Goal: Entertainment & Leisure: Consume media (video, audio)

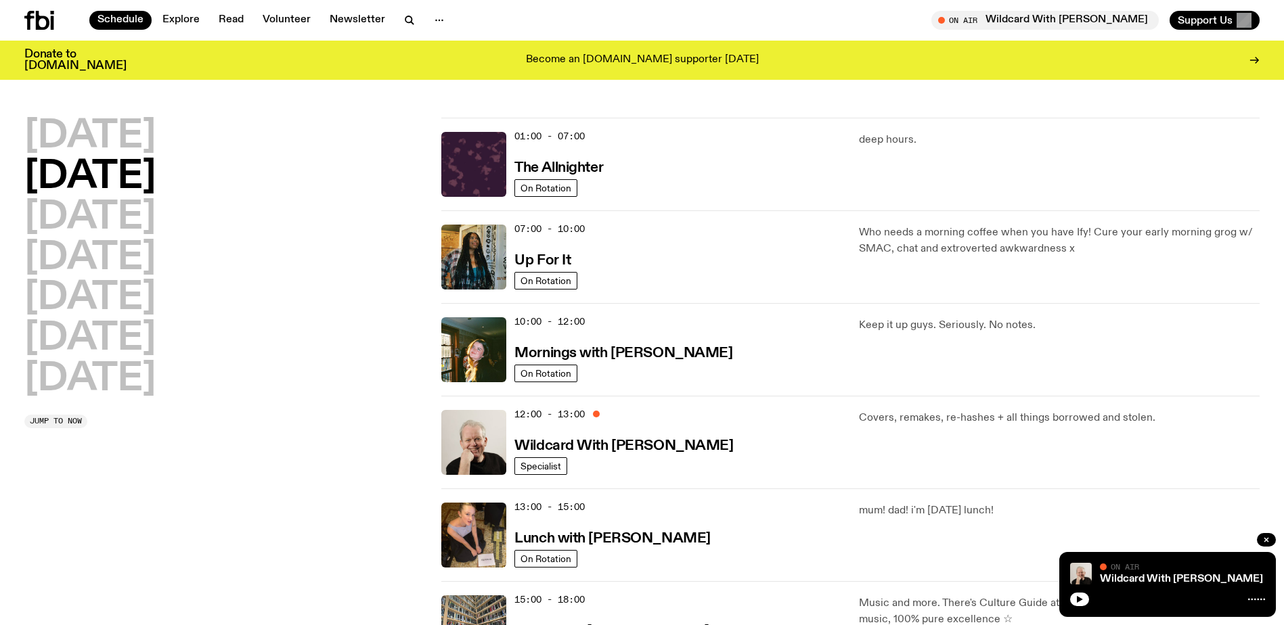
scroll to position [203, 0]
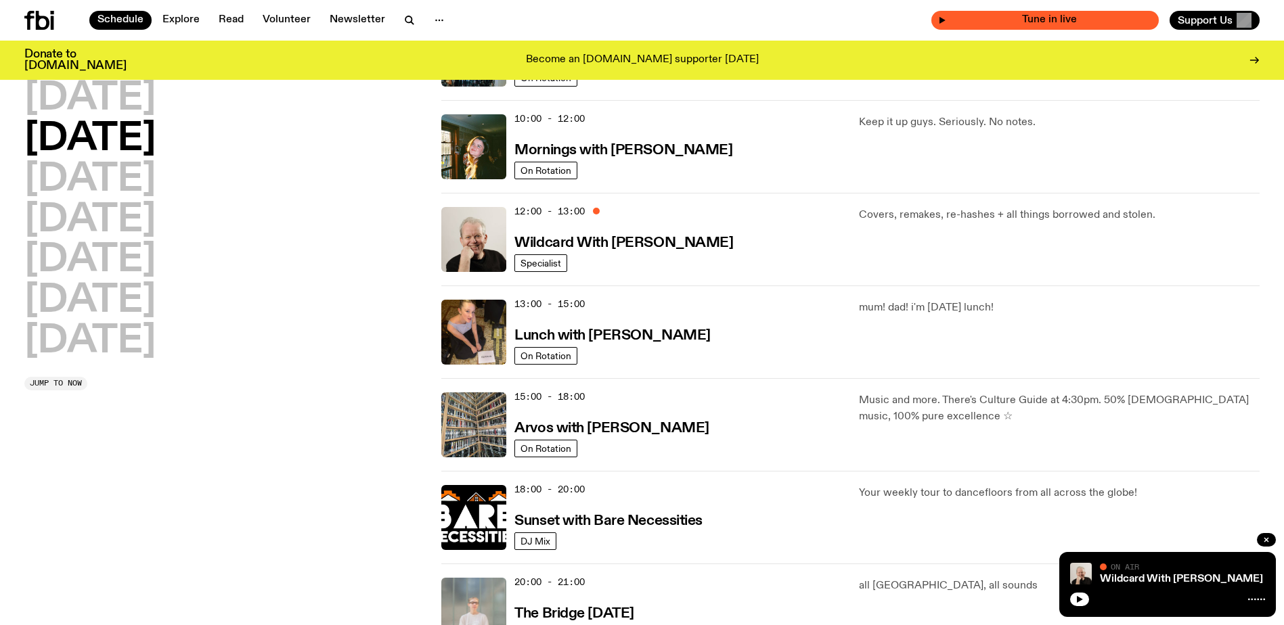
click at [979, 18] on span "Tune in live" at bounding box center [1049, 20] width 206 height 10
click at [996, 17] on span "Tune in live" at bounding box center [1049, 20] width 206 height 10
drag, startPoint x: 1080, startPoint y: 601, endPoint x: 1099, endPoint y: 586, distance: 24.1
click at [1080, 600] on icon "button" at bounding box center [1080, 599] width 6 height 7
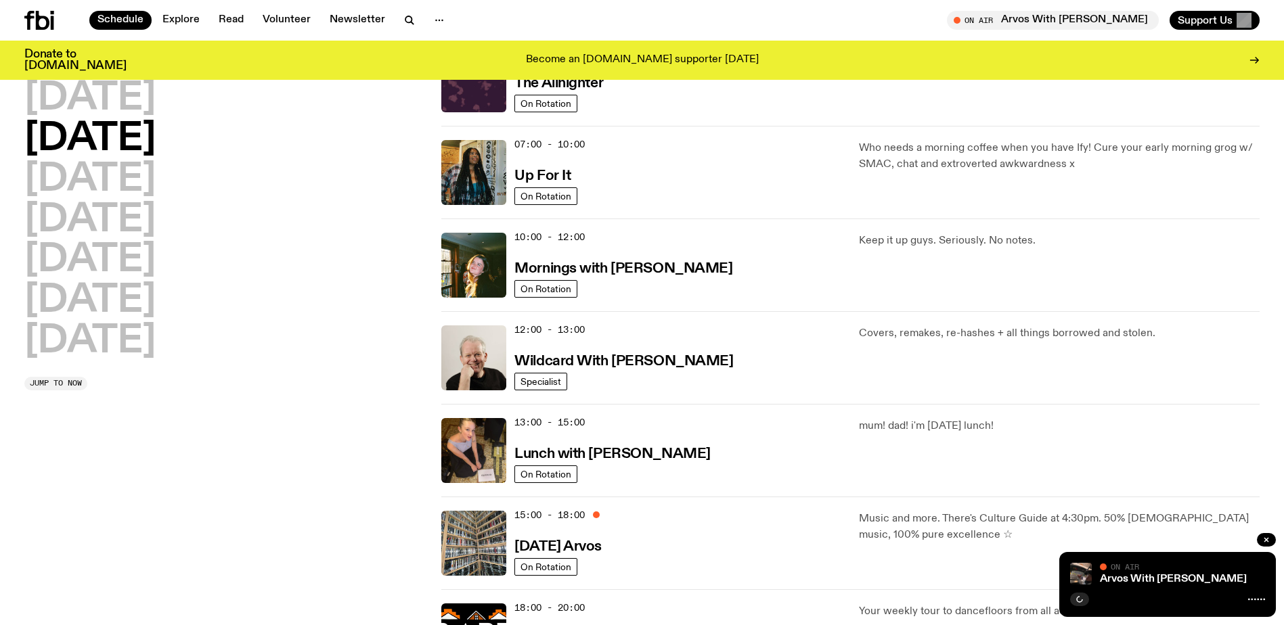
scroll to position [135, 0]
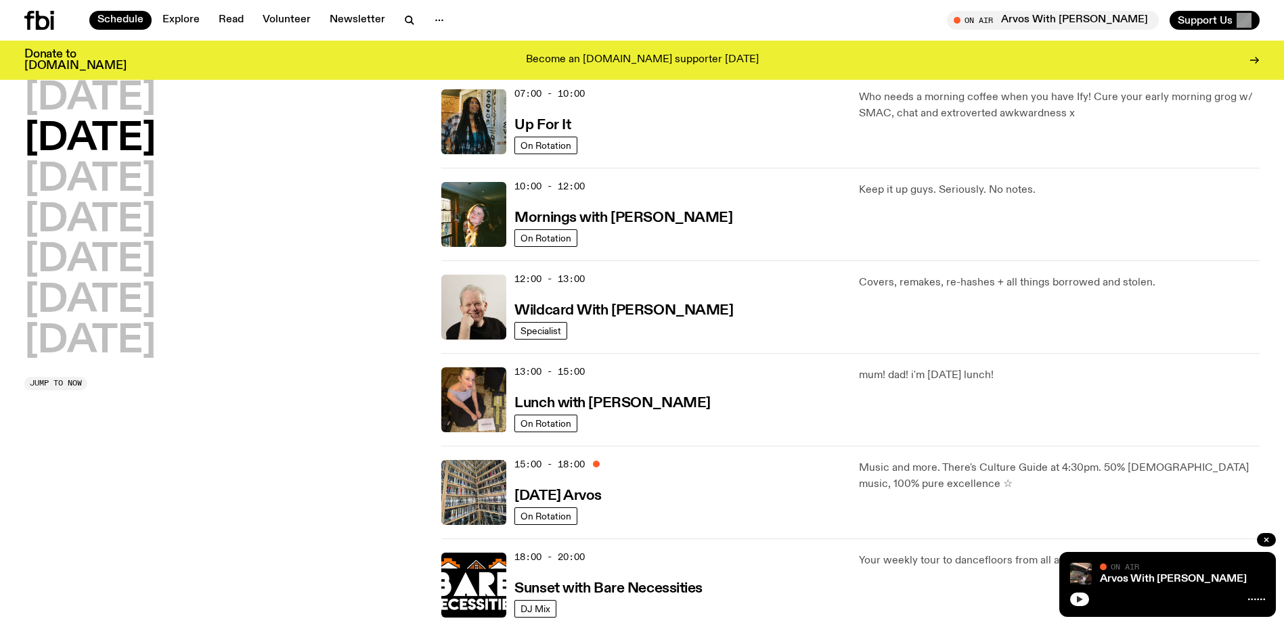
click at [1082, 597] on icon "button" at bounding box center [1079, 600] width 8 height 8
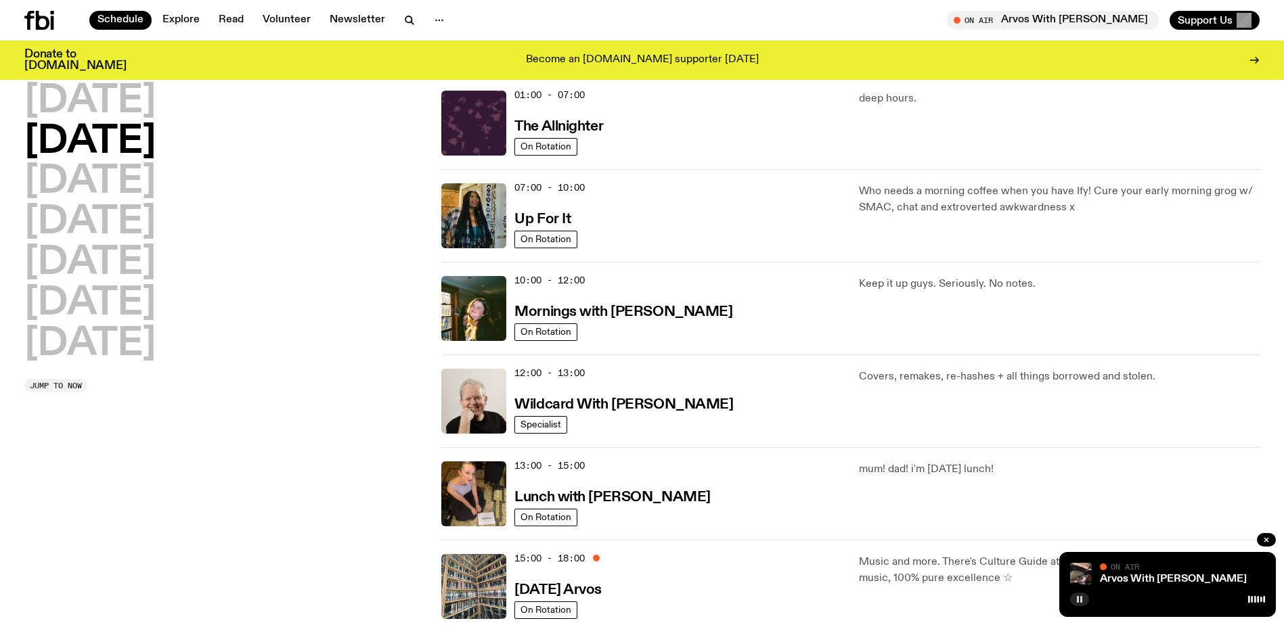
scroll to position [68, 0]
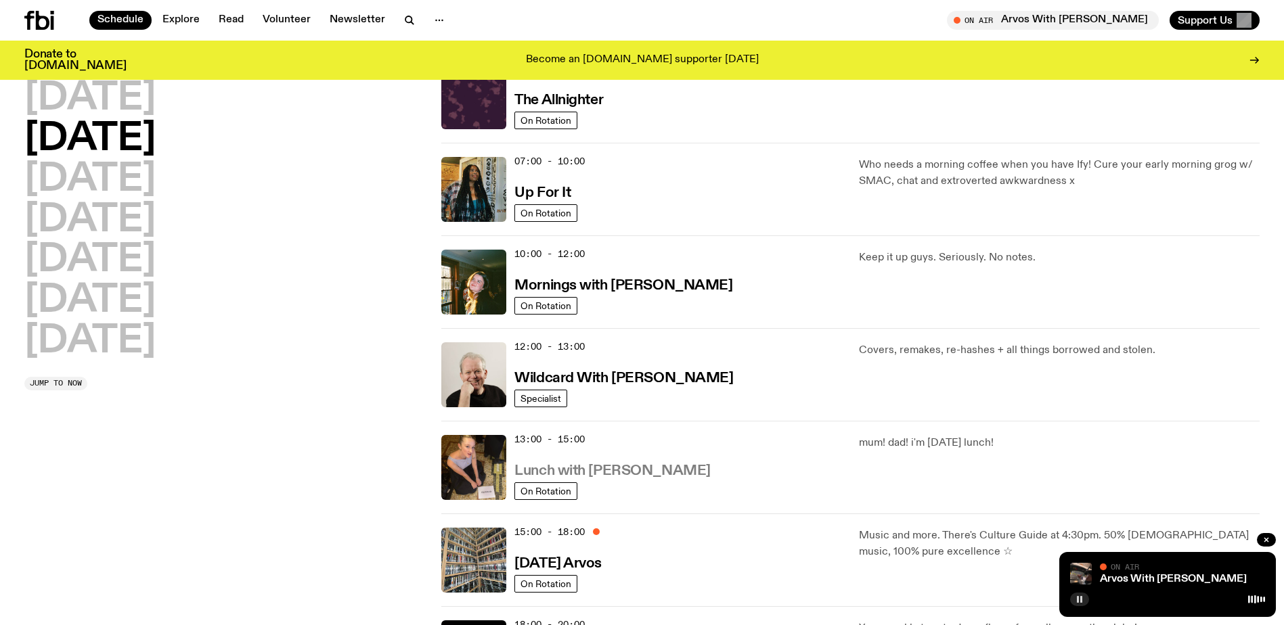
click at [656, 465] on h3 "Lunch with [PERSON_NAME]" at bounding box center [612, 471] width 196 height 14
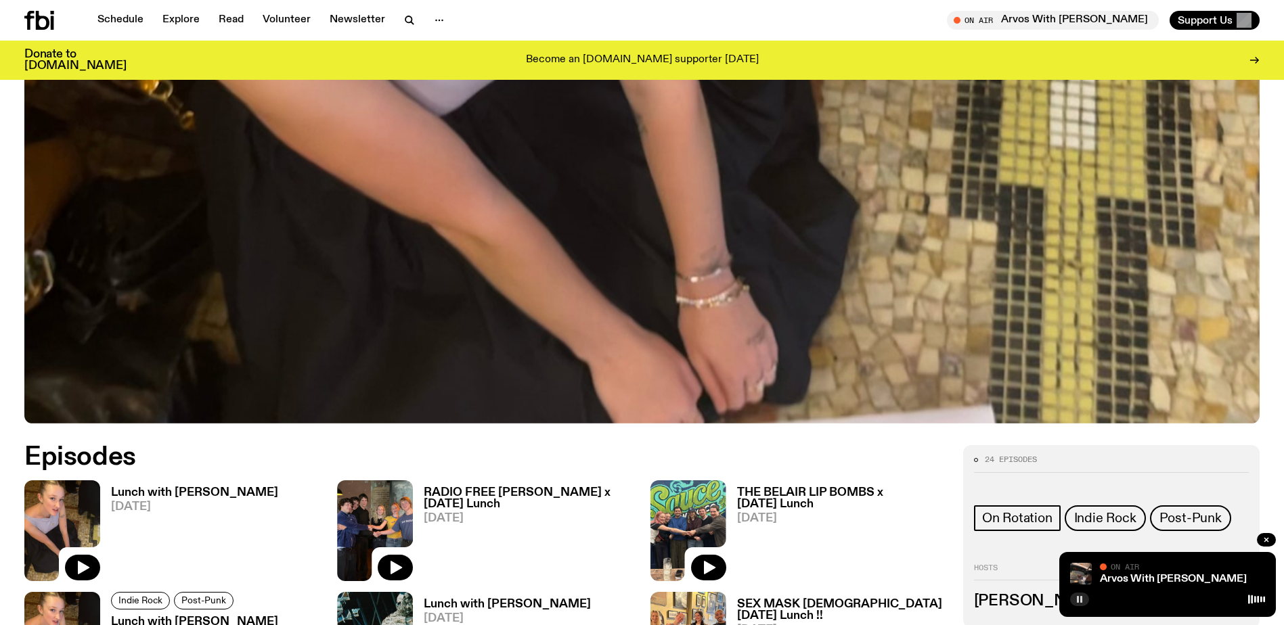
scroll to position [802, 0]
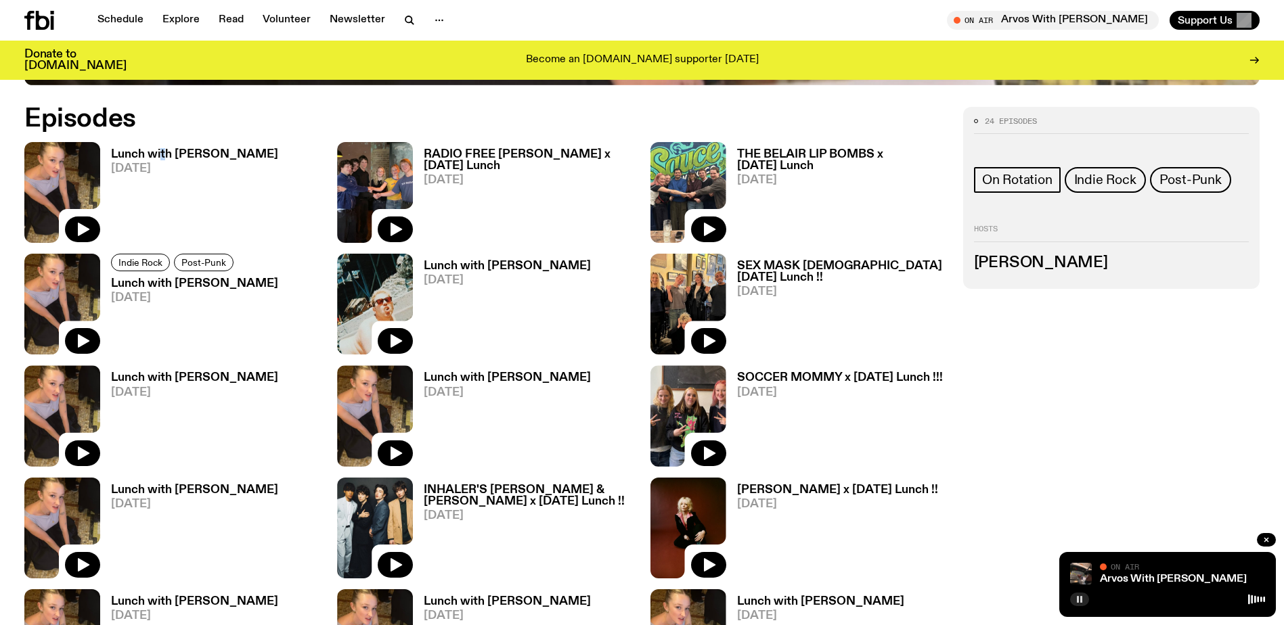
click at [164, 146] on div "Lunch with Sabine Lee Cook 12.08.25" at bounding box center [189, 192] width 178 height 101
drag, startPoint x: 164, startPoint y: 146, endPoint x: 164, endPoint y: 154, distance: 8.1
click at [166, 154] on h3 "Lunch with [PERSON_NAME]" at bounding box center [194, 155] width 167 height 12
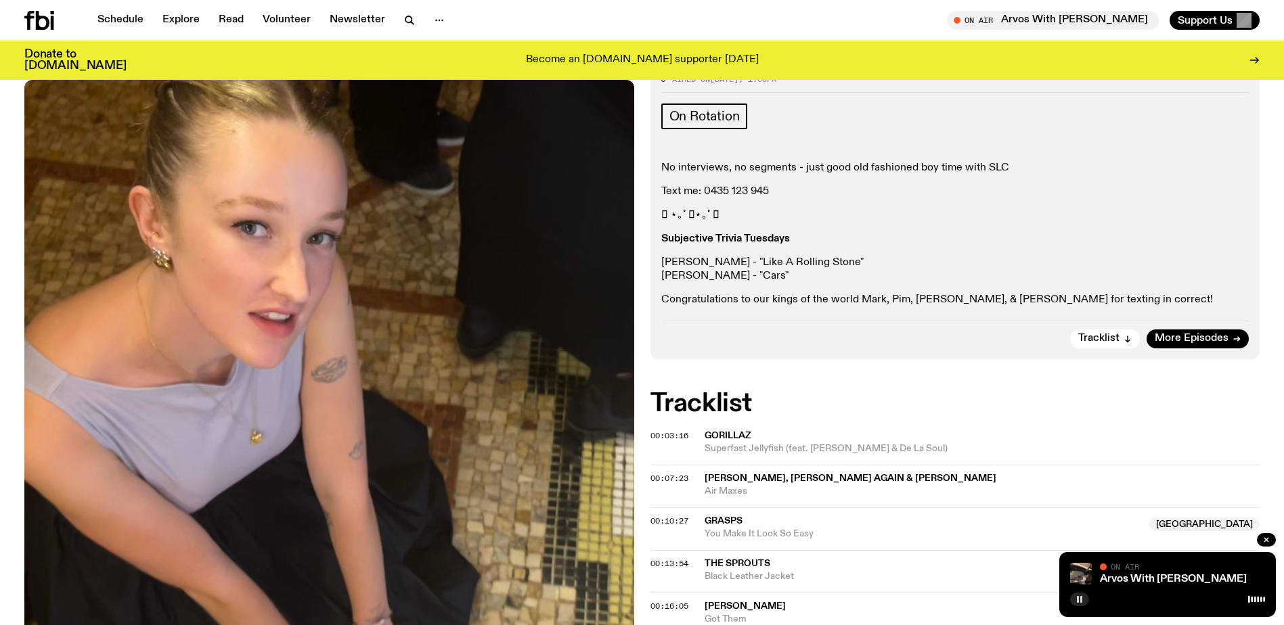
scroll to position [196, 0]
click at [748, 439] on span "Gorillaz" at bounding box center [728, 436] width 47 height 9
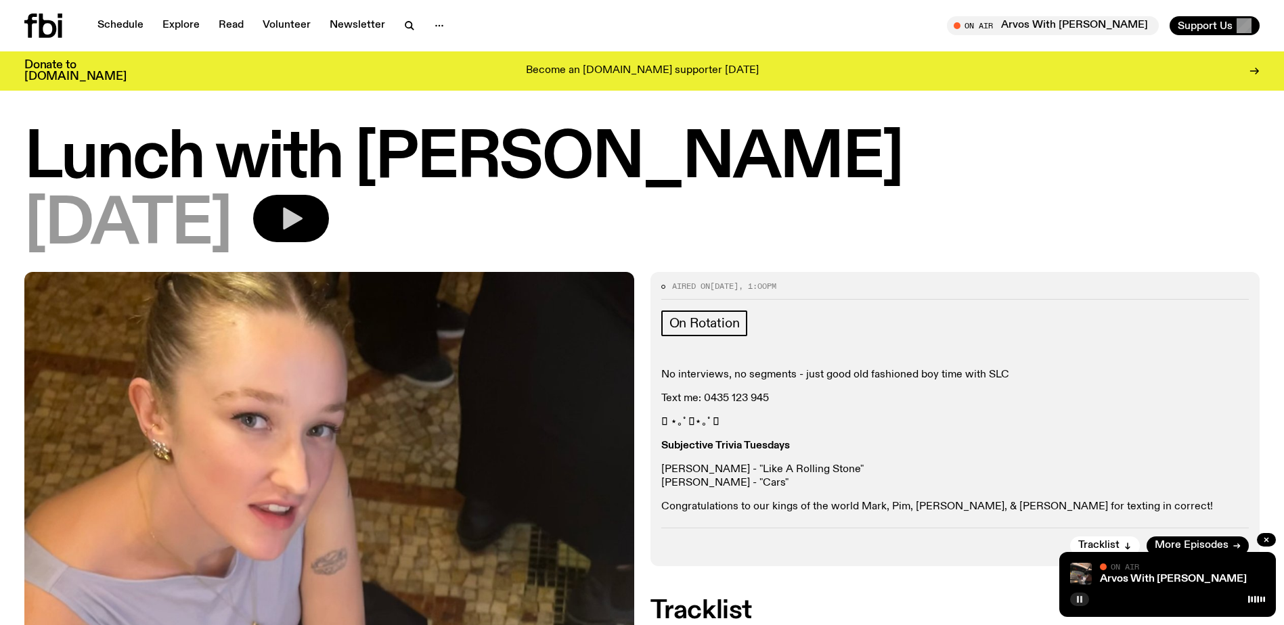
click at [303, 221] on icon "button" at bounding box center [293, 219] width 20 height 22
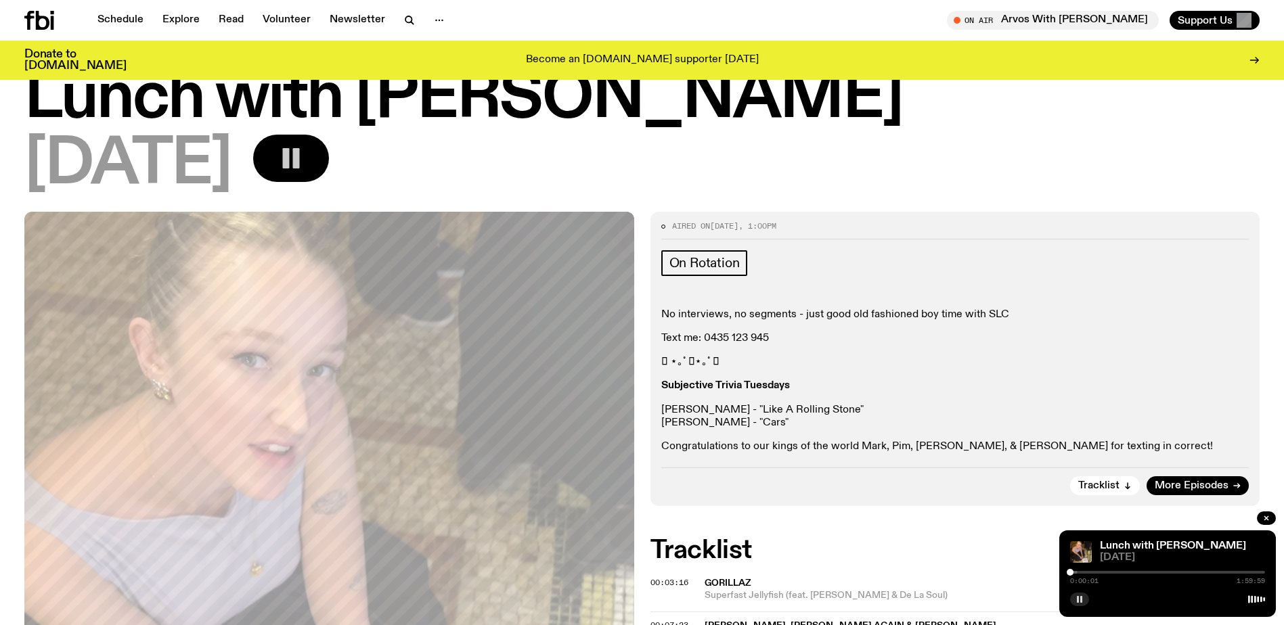
scroll to position [200, 0]
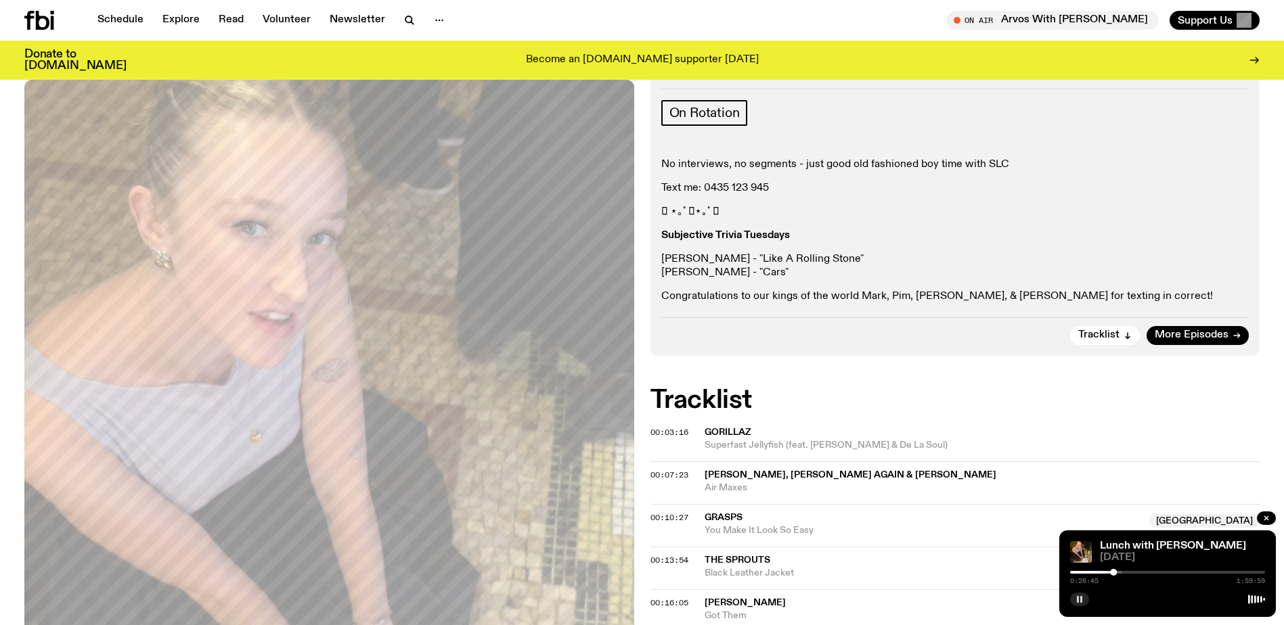
click at [1081, 595] on button "button" at bounding box center [1079, 600] width 19 height 14
